Goal: Check status

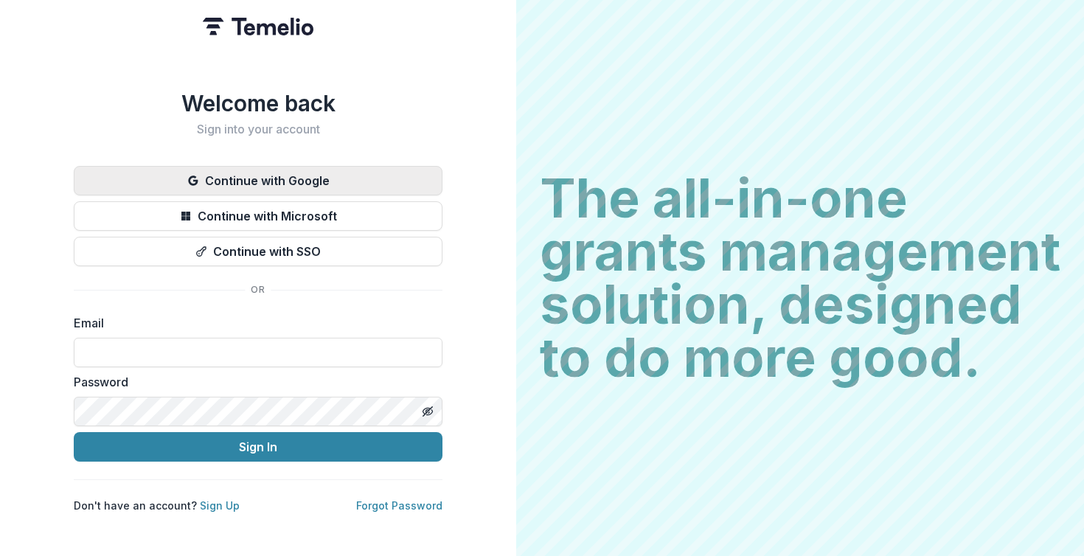
click at [280, 186] on button "Continue with Google" at bounding box center [258, 181] width 369 height 30
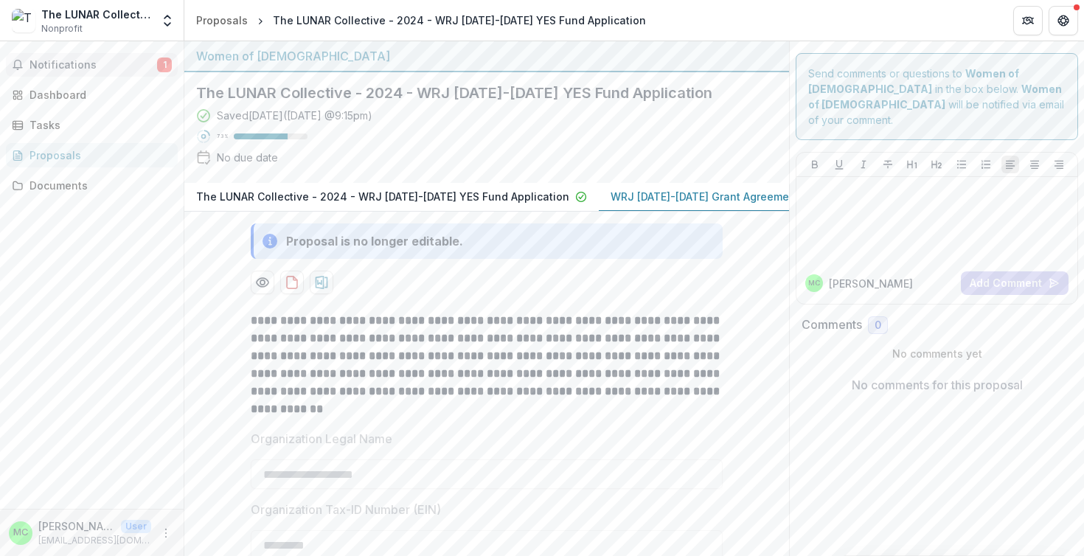
click at [96, 60] on span "Notifications" at bounding box center [94, 65] width 128 height 13
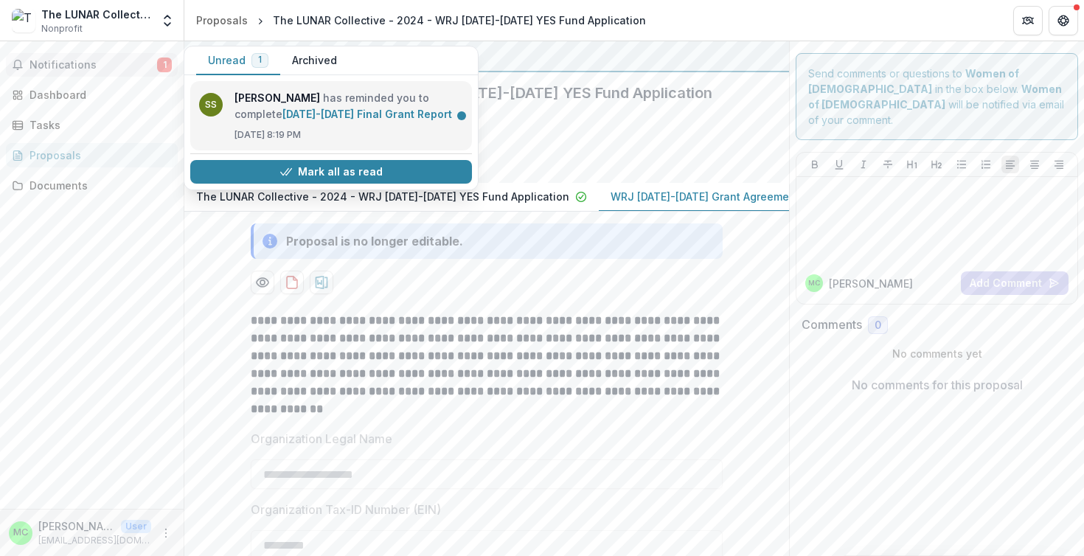
click at [285, 112] on link "2024-2025 Final Grant Report" at bounding box center [368, 114] width 170 height 13
